Goal: Find specific page/section: Find specific page/section

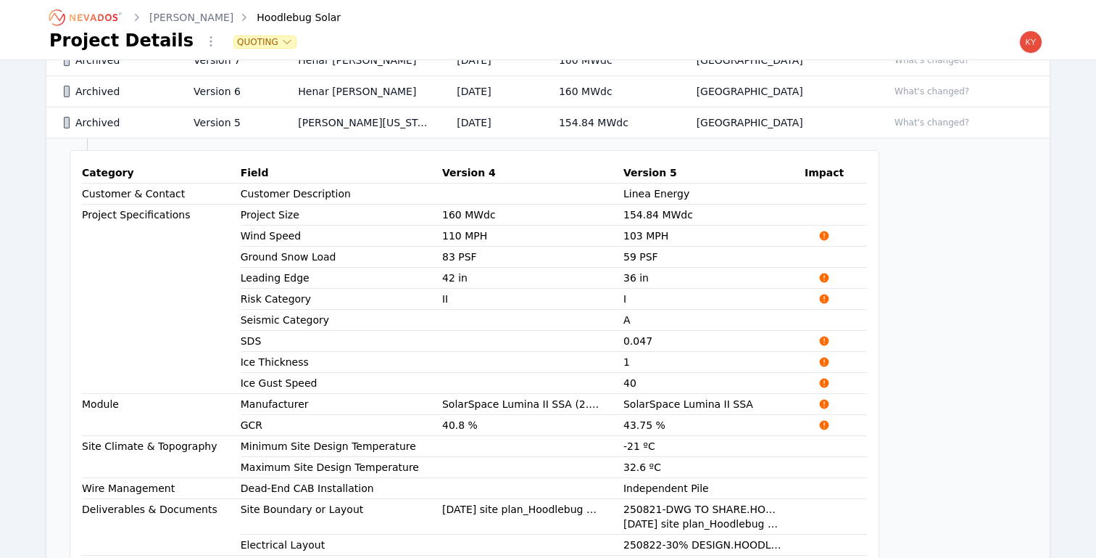
scroll to position [485, 0]
click at [109, 17] on icon "Breadcrumb" at bounding box center [86, 17] width 80 height 23
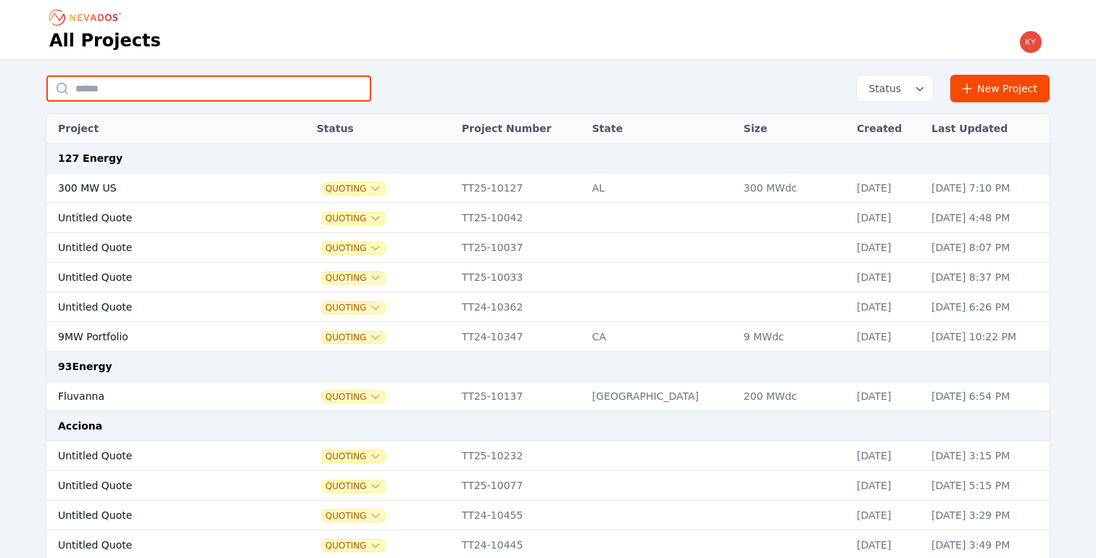
click at [214, 83] on input "text" at bounding box center [208, 88] width 325 height 26
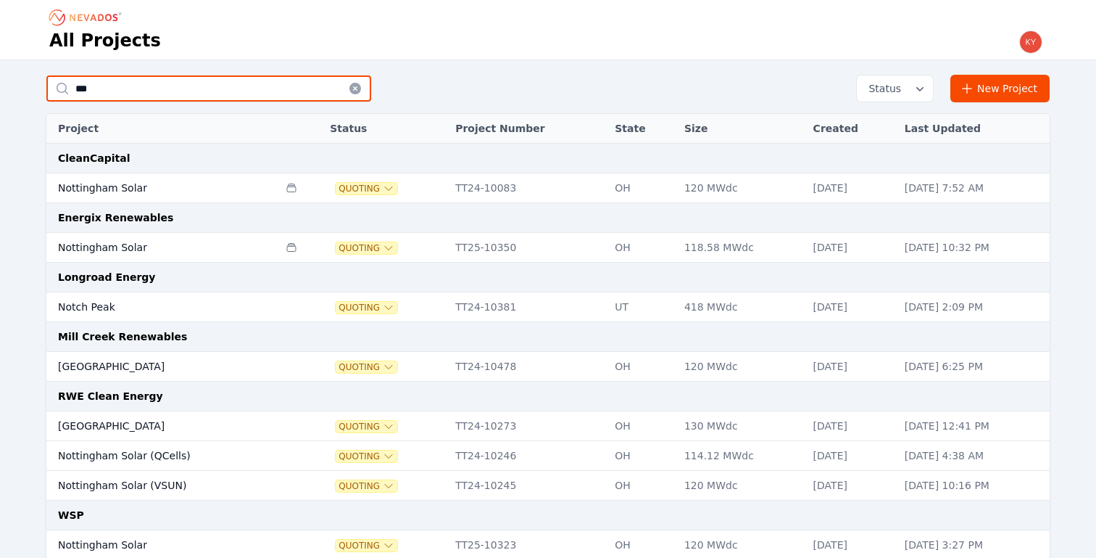
type input "***"
click at [106, 370] on td "[GEOGRAPHIC_DATA]" at bounding box center [162, 367] width 232 height 30
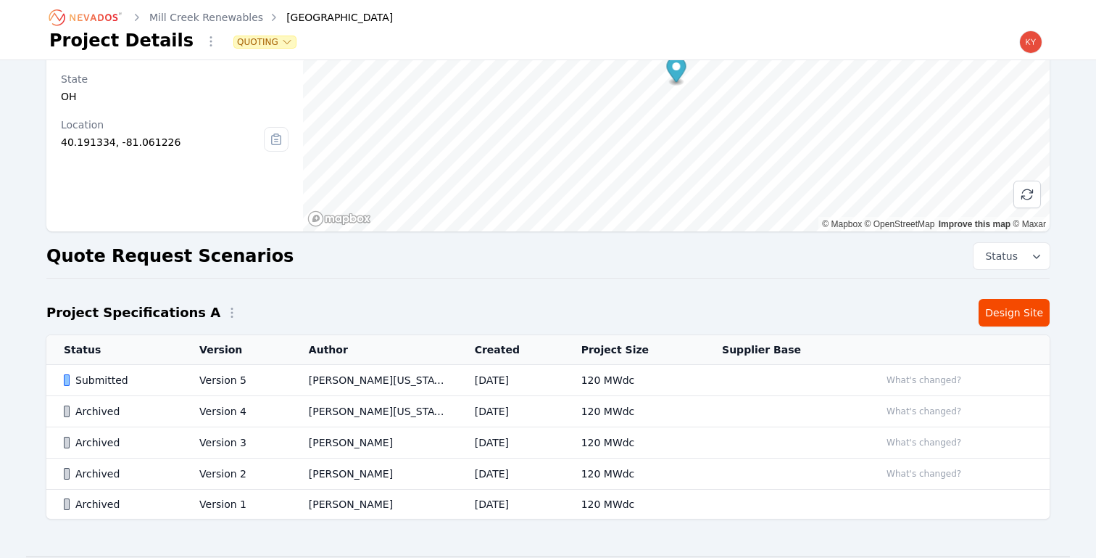
scroll to position [179, 0]
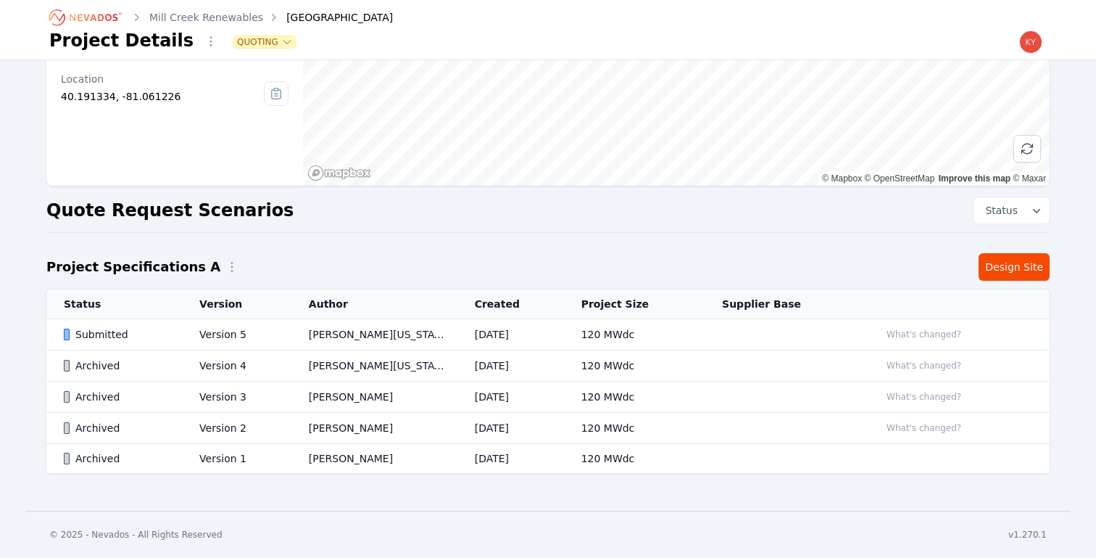
click at [272, 336] on td "Version 5" at bounding box center [236, 334] width 109 height 31
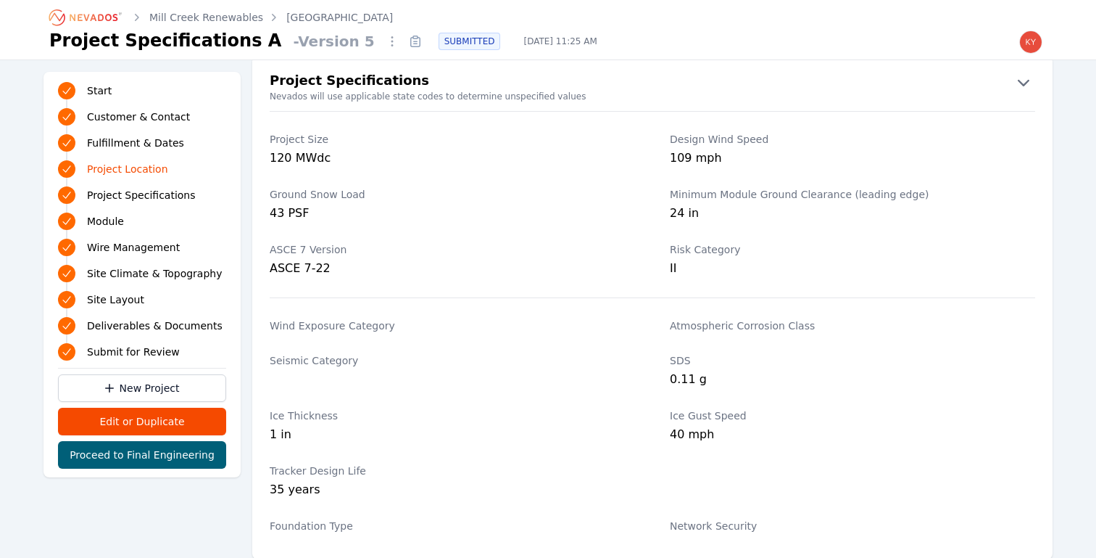
scroll to position [1026, 0]
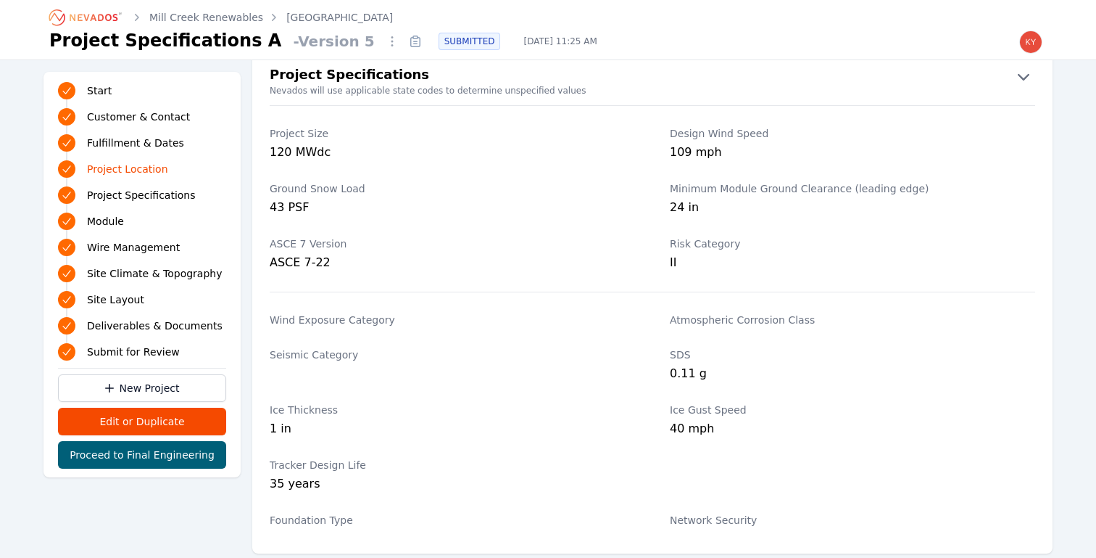
click at [99, 15] on icon "Breadcrumb" at bounding box center [94, 17] width 48 height 7
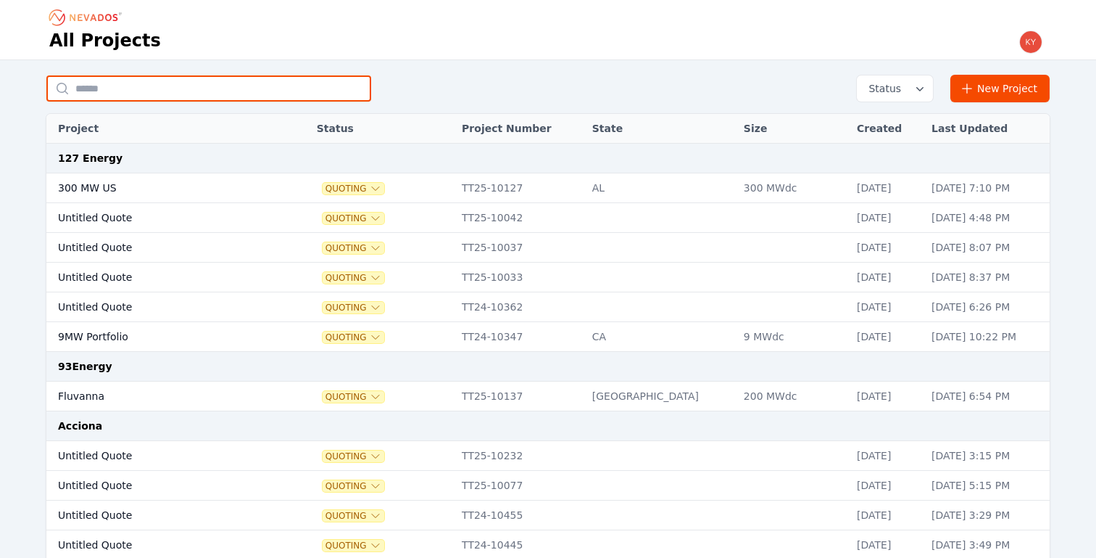
click at [224, 91] on input "text" at bounding box center [208, 88] width 325 height 26
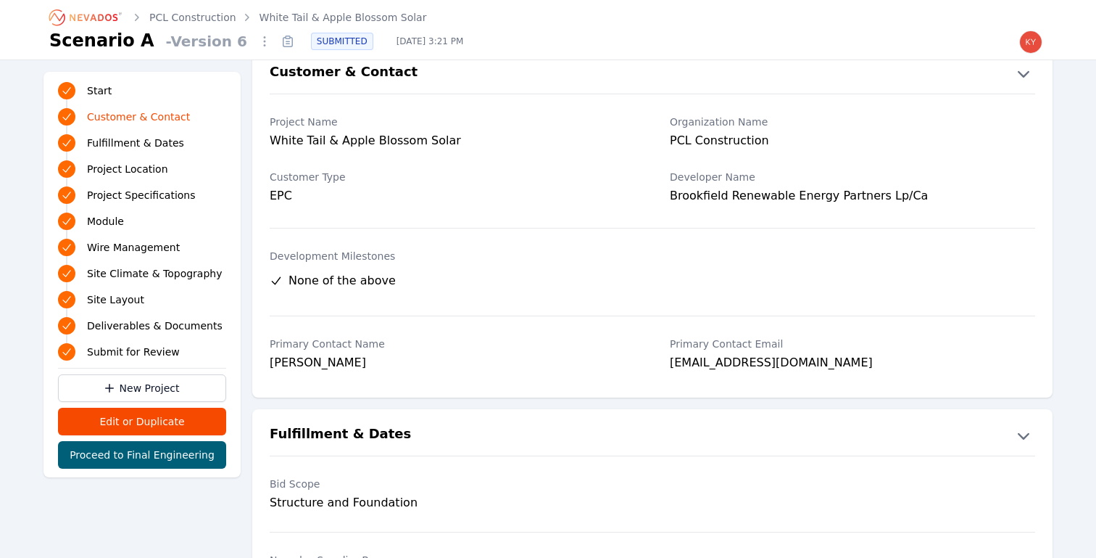
scroll to position [25, 0]
